Goal: Navigation & Orientation: Understand site structure

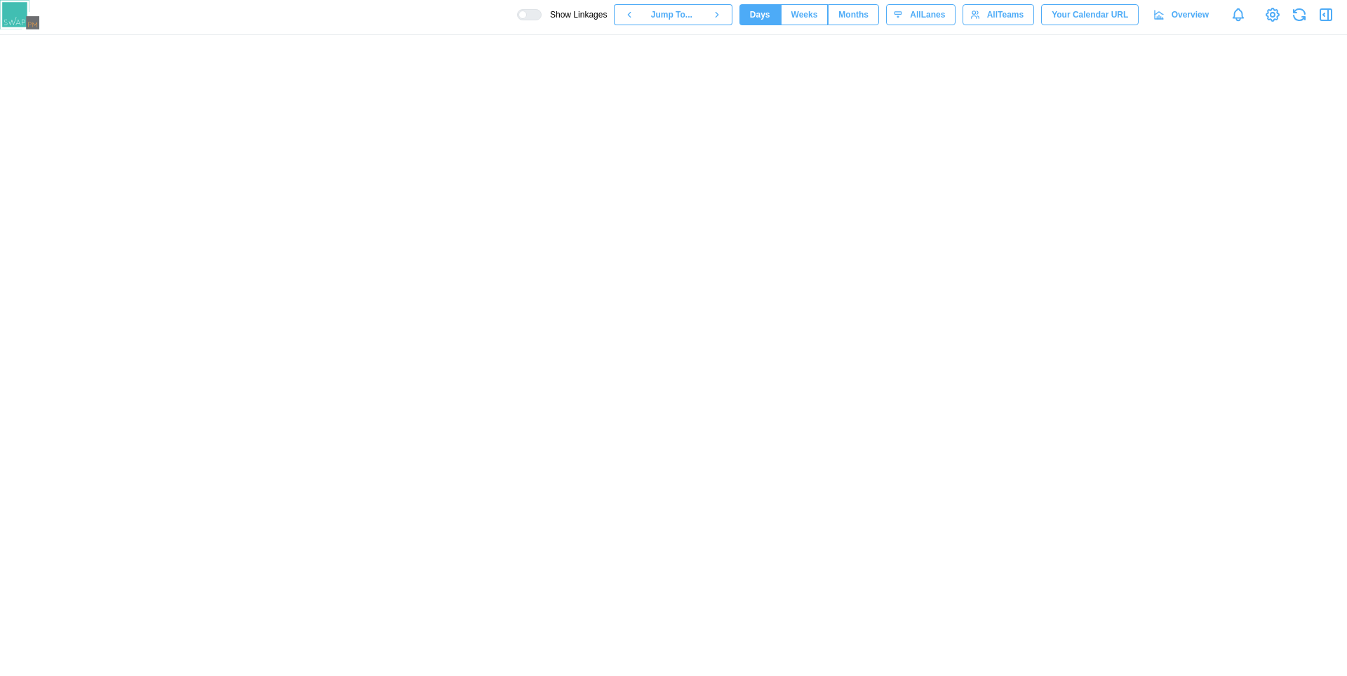
scroll to position [0, 57465]
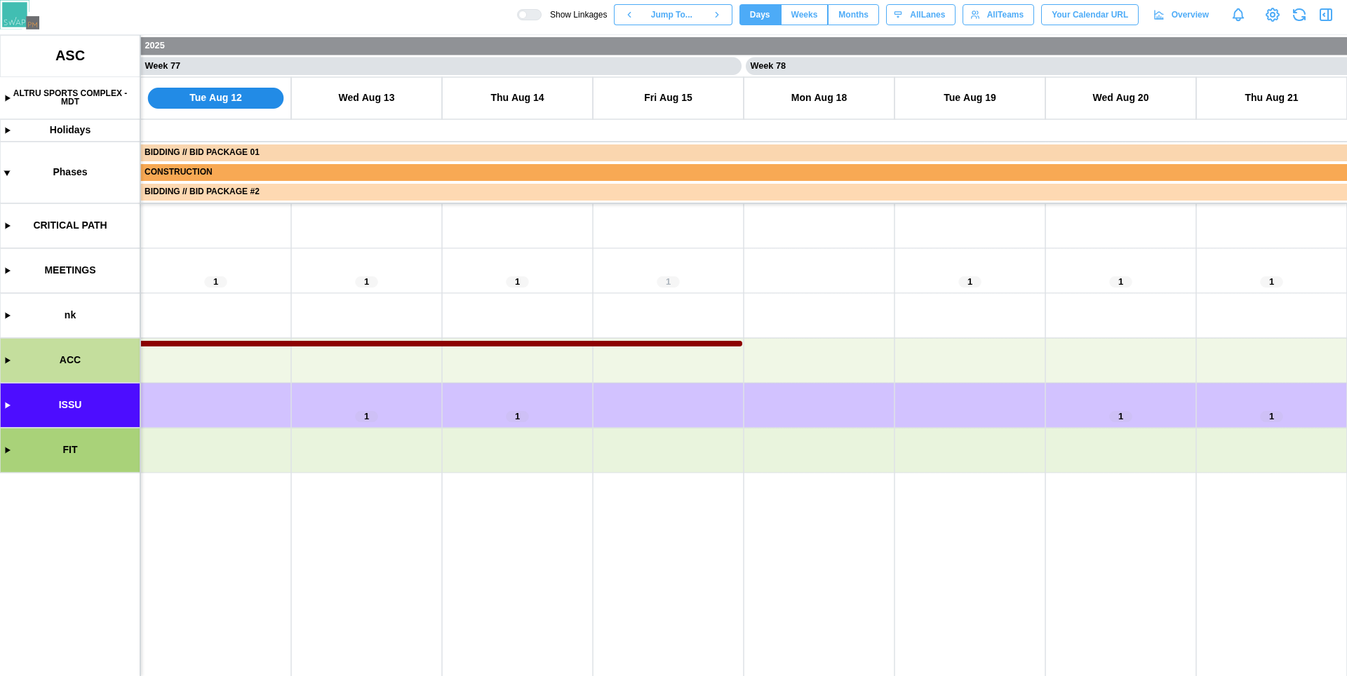
click at [857, 17] on span "Months" at bounding box center [853, 15] width 30 height 20
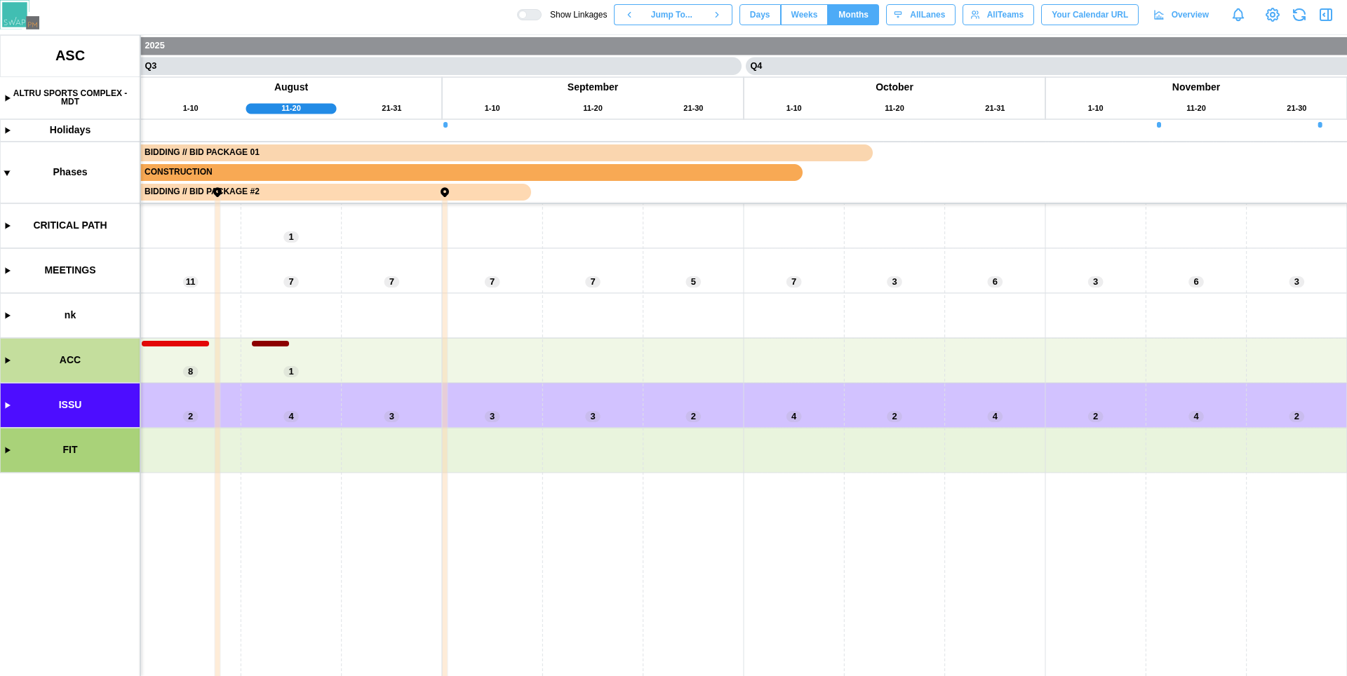
scroll to position [0, 5128]
click at [6, 358] on canvas at bounding box center [673, 355] width 1347 height 641
click at [7, 362] on canvas at bounding box center [673, 355] width 1347 height 641
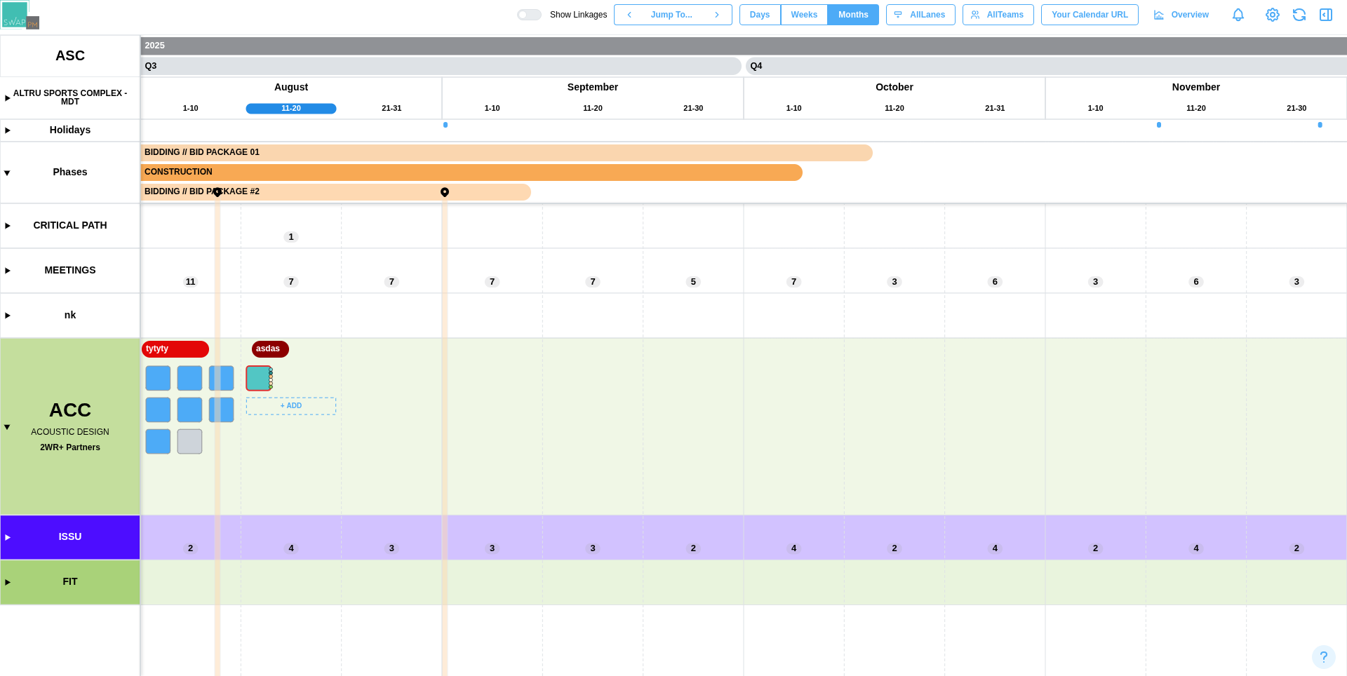
click at [476, 503] on canvas at bounding box center [673, 355] width 1347 height 641
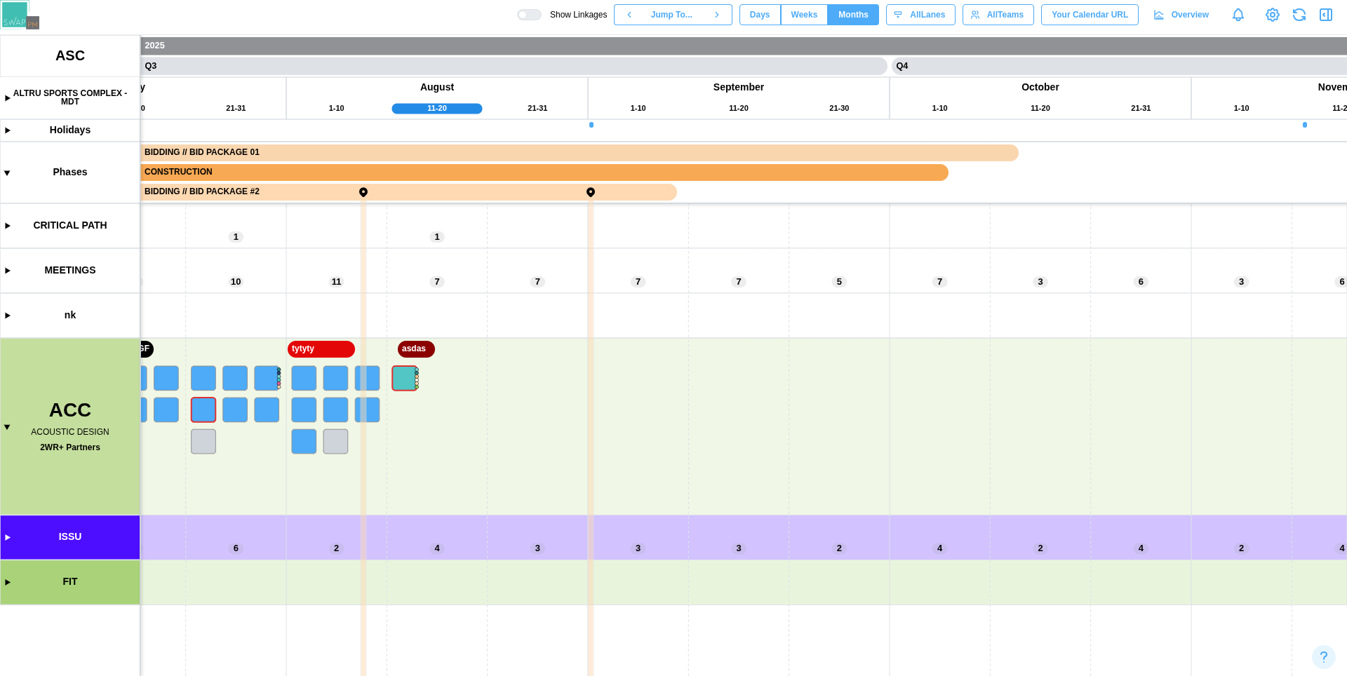
click at [6, 97] on canvas at bounding box center [673, 355] width 1347 height 641
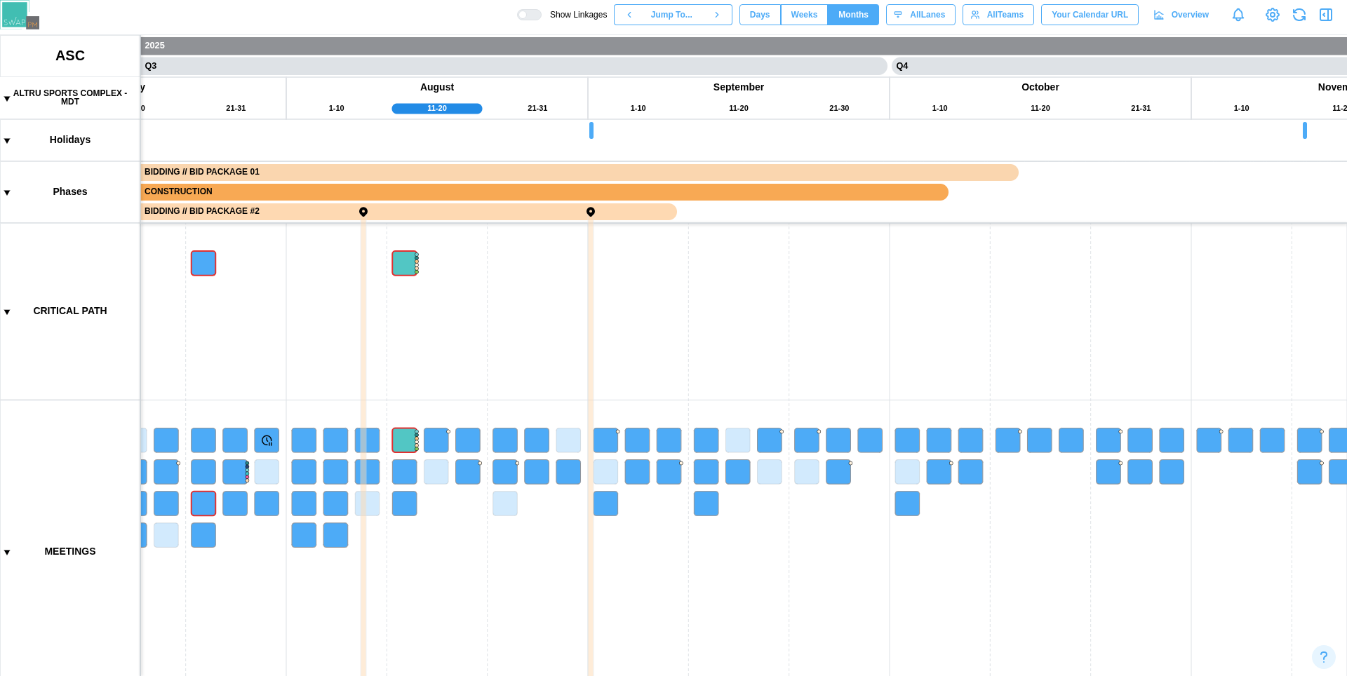
click at [6, 97] on canvas at bounding box center [673, 355] width 1347 height 641
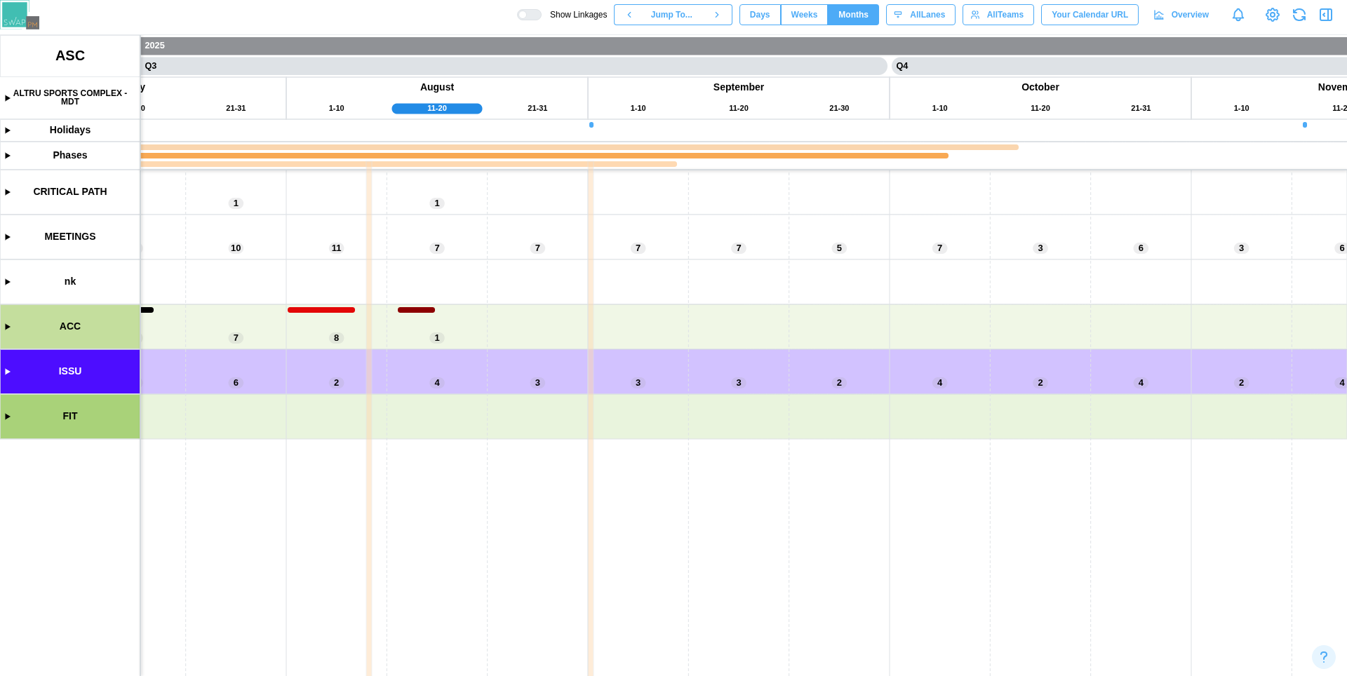
click at [6, 97] on canvas at bounding box center [673, 355] width 1347 height 641
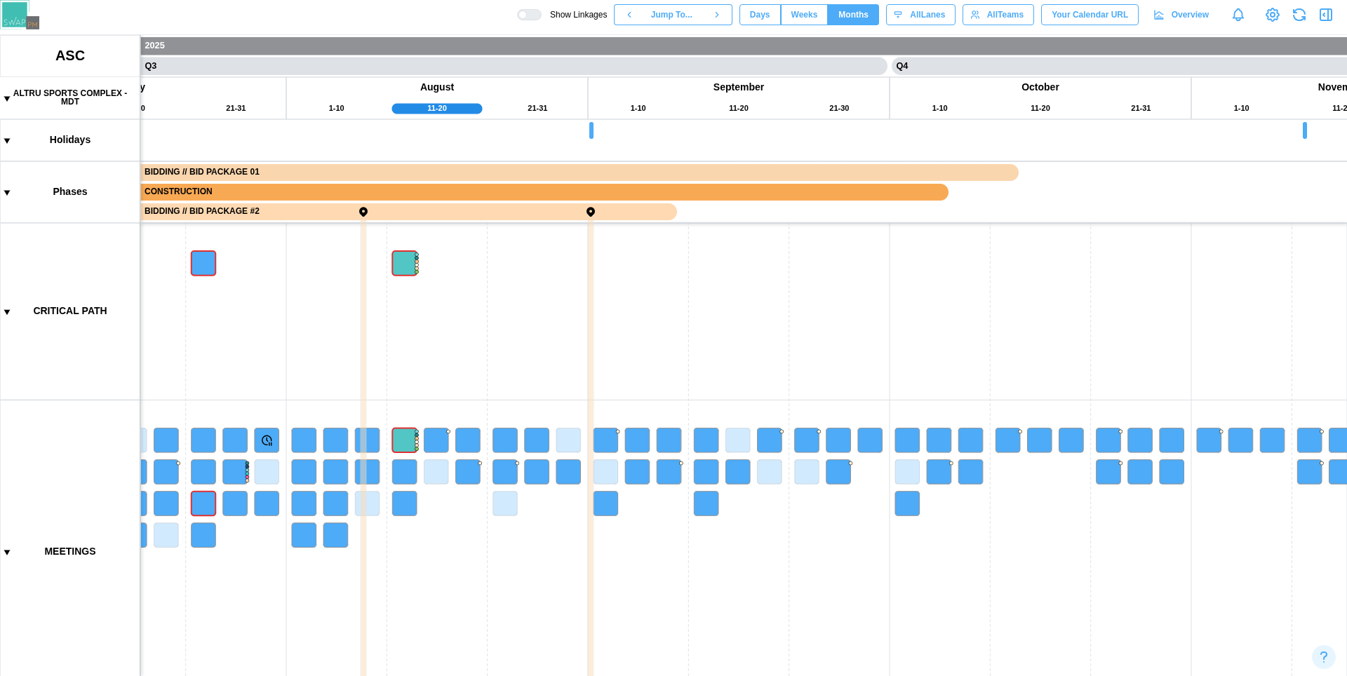
click at [6, 96] on canvas at bounding box center [673, 355] width 1347 height 641
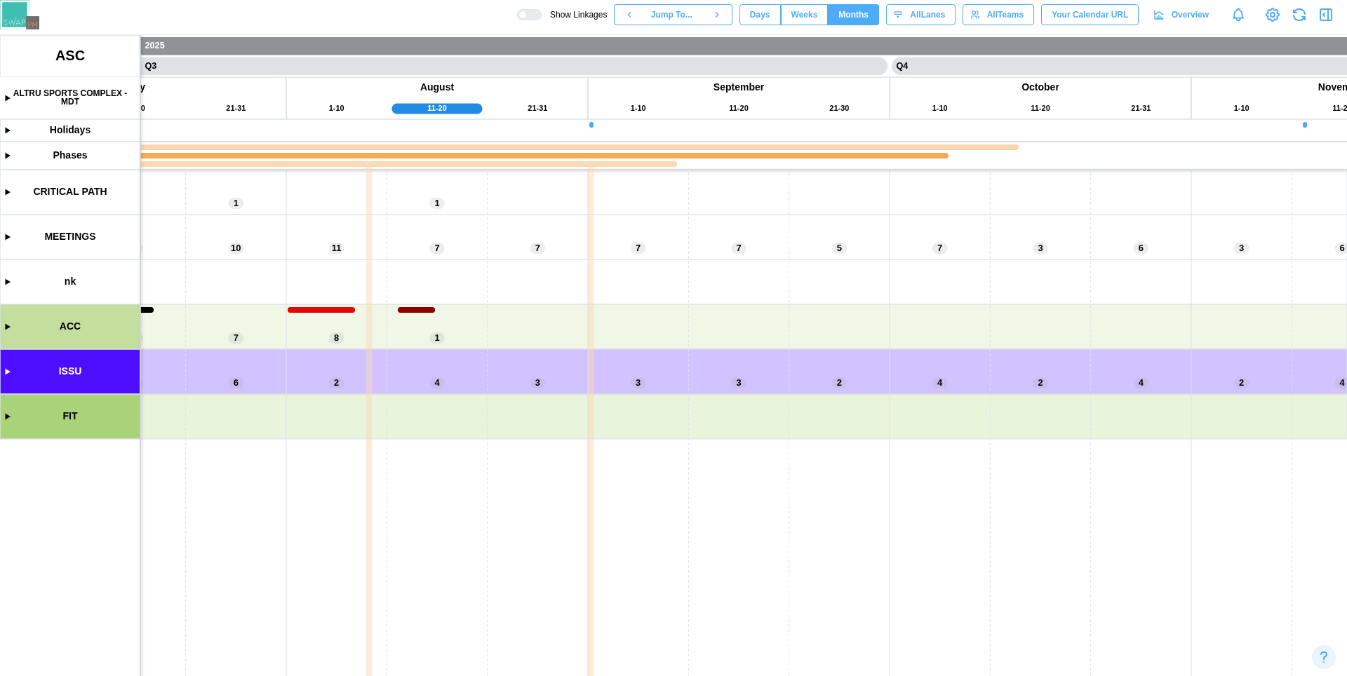
click at [6, 96] on canvas at bounding box center [673, 355] width 1347 height 641
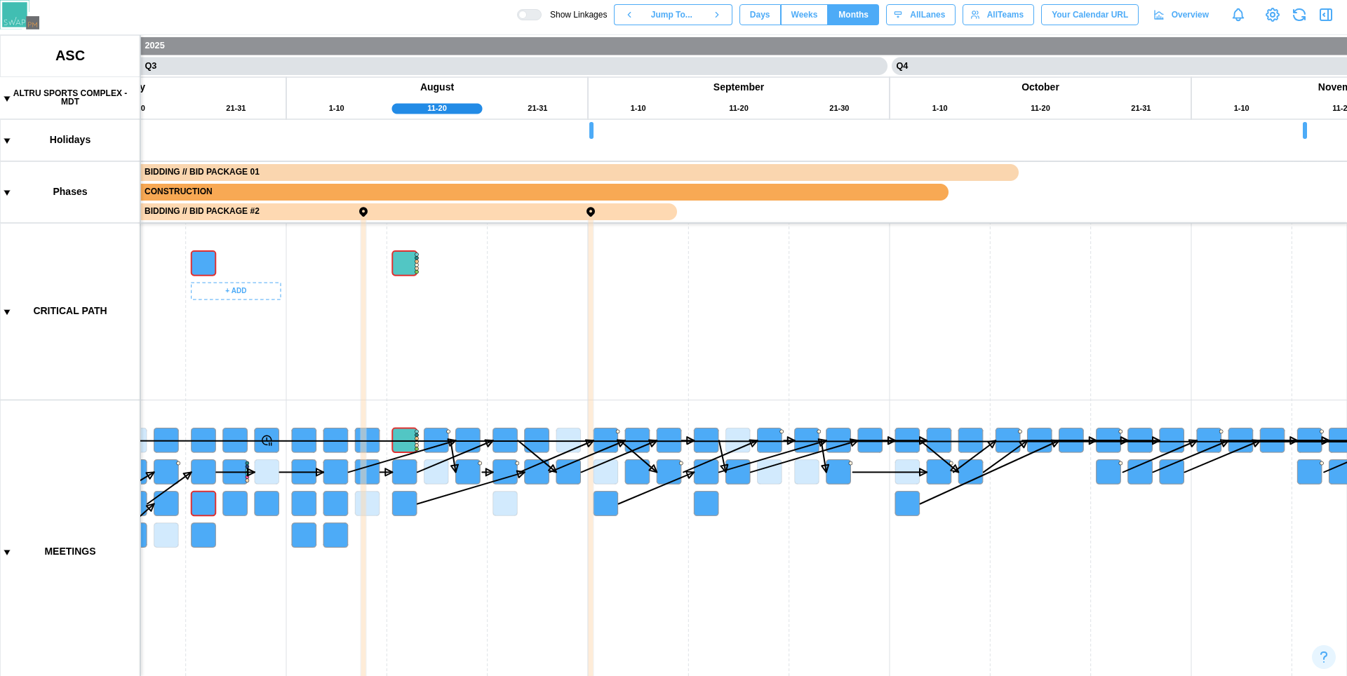
click at [286, 359] on canvas at bounding box center [673, 355] width 1347 height 641
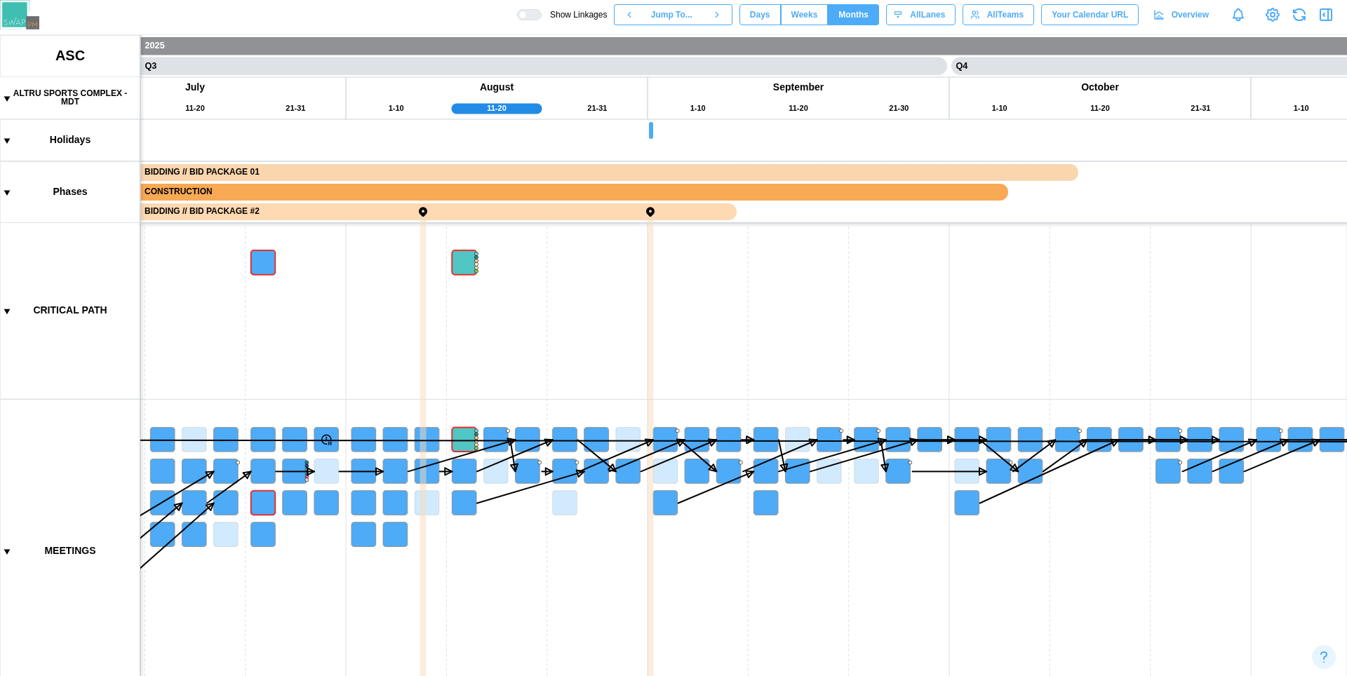
click at [528, 22] on div "Show Linkages Jump To... Days Weeks Months months All Lanes All Teams Your Cale…" at bounding box center [932, 15] width 830 height 24
click at [527, 16] on div at bounding box center [534, 15] width 14 height 10
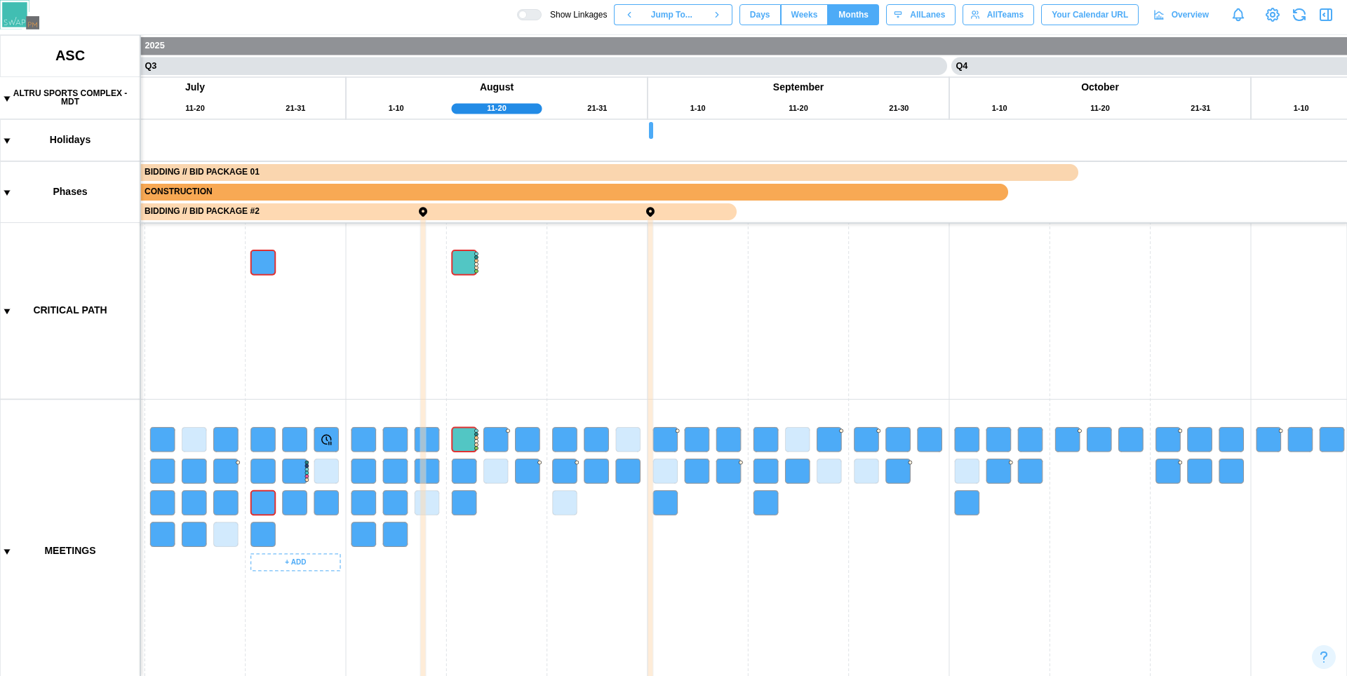
click at [361, 438] on canvas at bounding box center [673, 355] width 1347 height 641
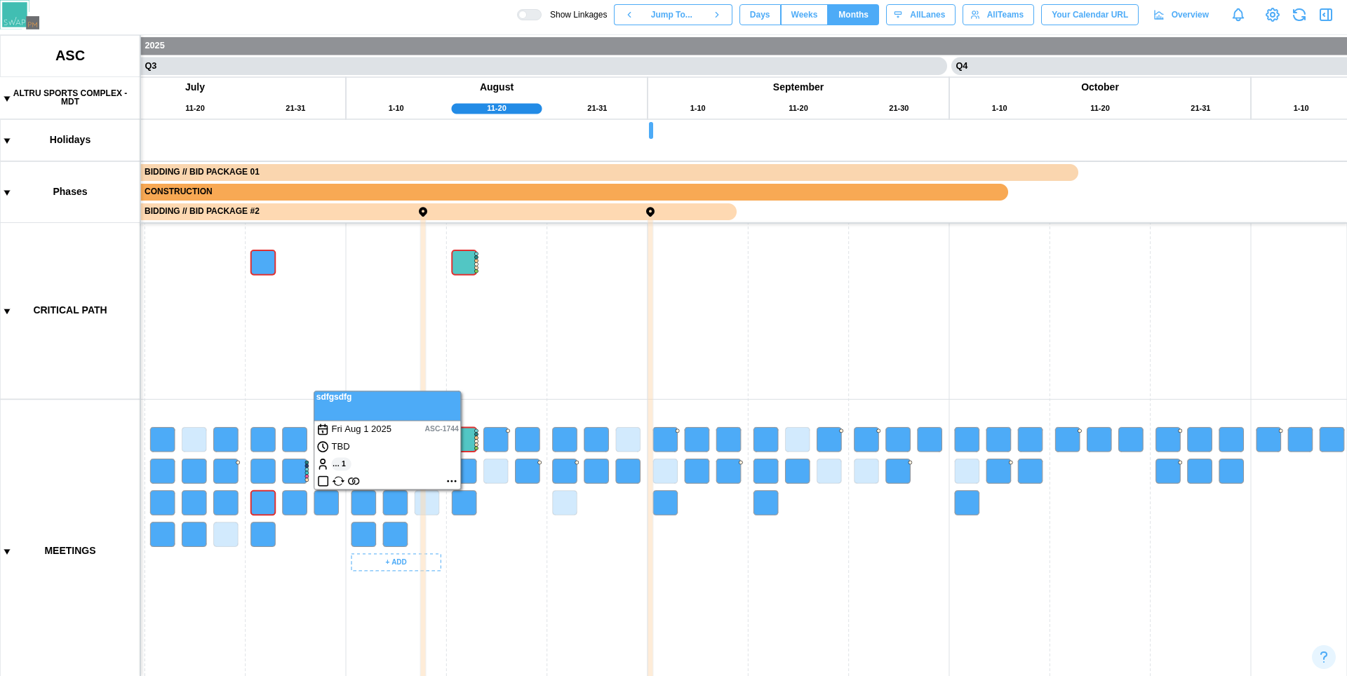
click at [485, 621] on canvas at bounding box center [673, 355] width 1347 height 641
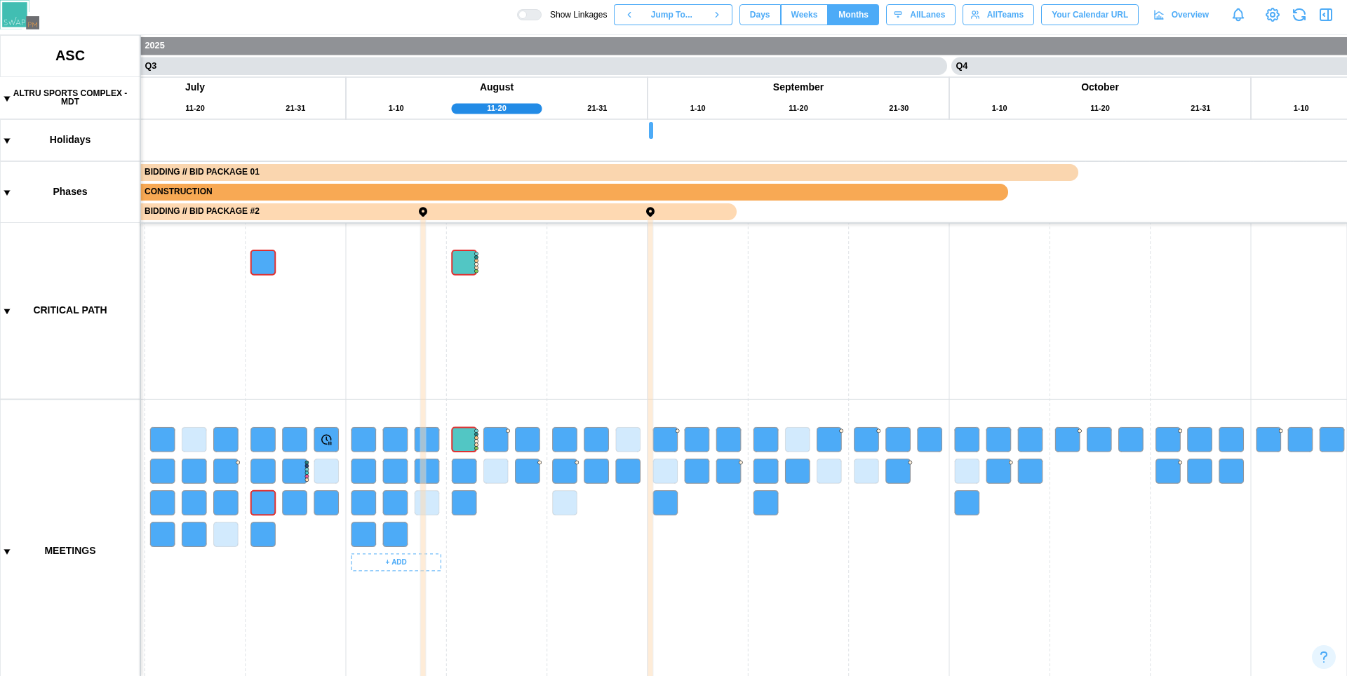
click at [396, 443] on canvas at bounding box center [673, 355] width 1347 height 641
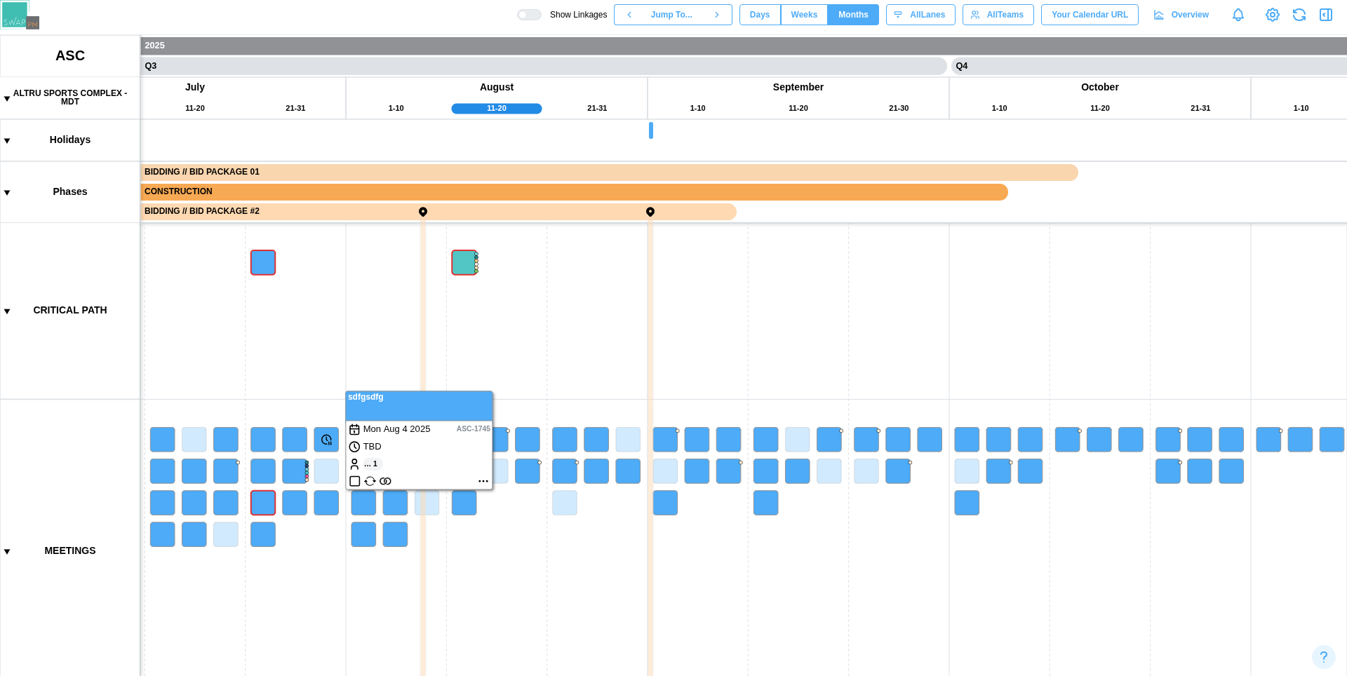
click at [455, 586] on canvas at bounding box center [673, 355] width 1347 height 641
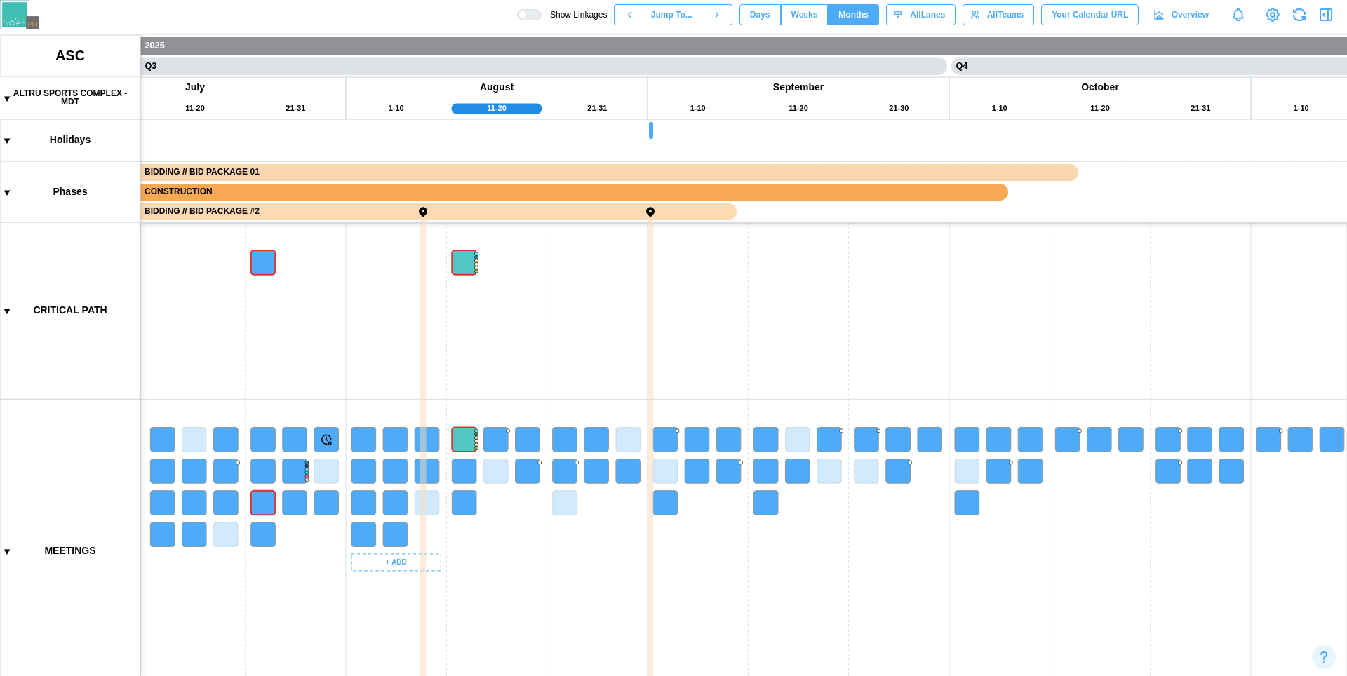
click at [421, 440] on canvas at bounding box center [673, 355] width 1347 height 641
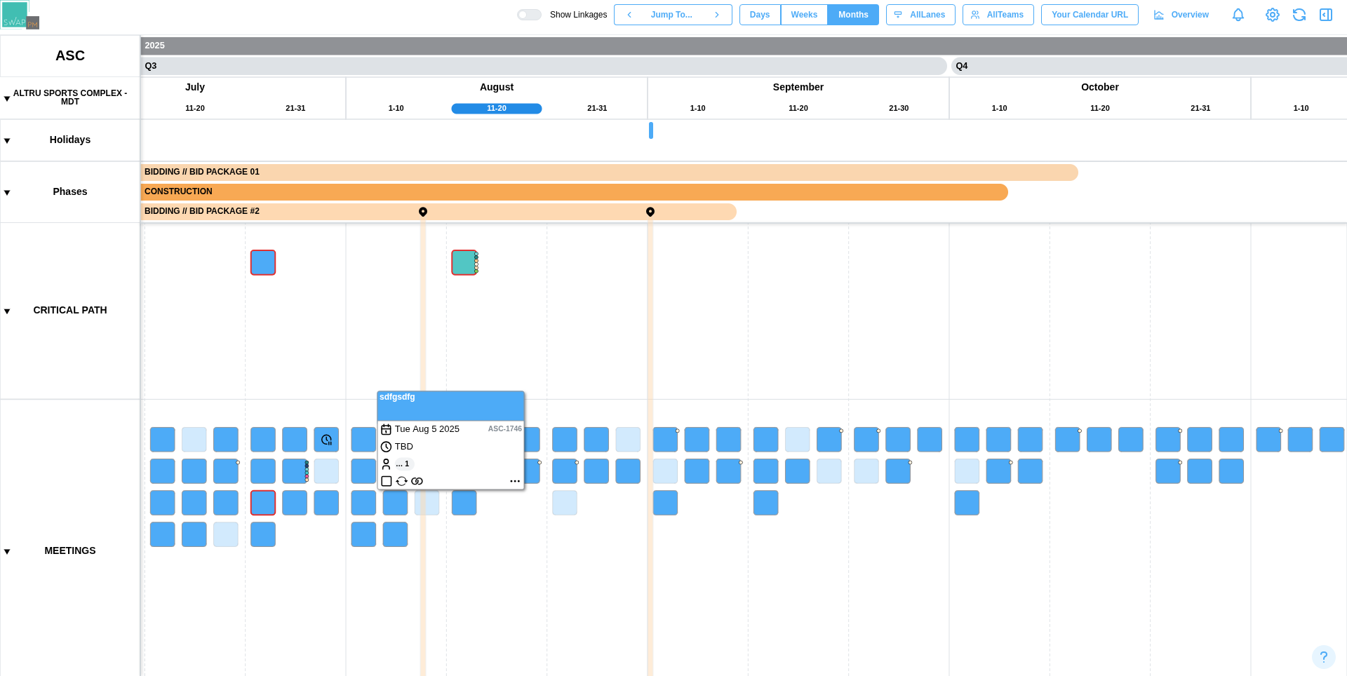
click at [440, 579] on canvas at bounding box center [673, 355] width 1347 height 641
